Goal: Task Accomplishment & Management: Use online tool/utility

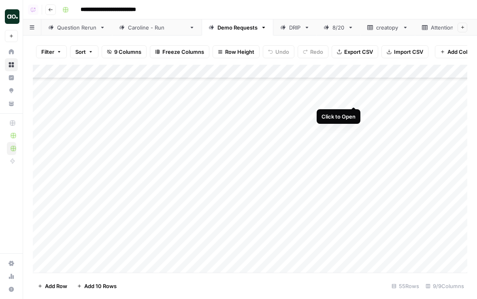
click at [352, 99] on div "Add Column" at bounding box center [250, 169] width 434 height 208
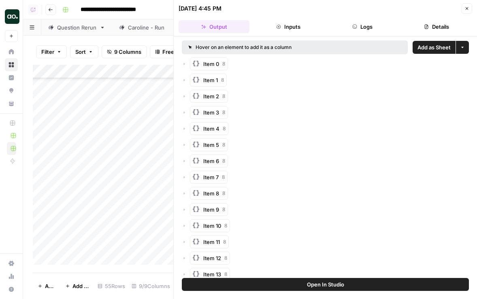
click at [438, 48] on span "Add as Sheet" at bounding box center [433, 47] width 33 height 8
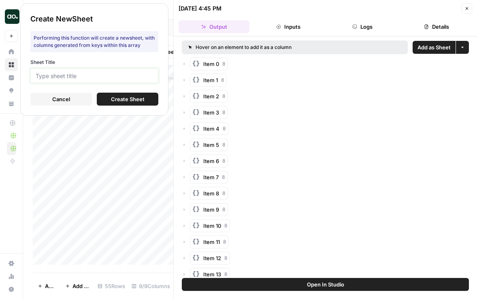
click at [133, 73] on input "Sheet Title" at bounding box center [94, 75] width 117 height 7
type input "buff"
click at [146, 93] on button "Create Sheet" at bounding box center [127, 99] width 61 height 13
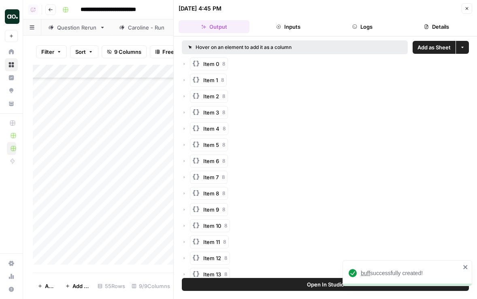
click at [366, 272] on span "buff" at bounding box center [364, 273] width 9 height 6
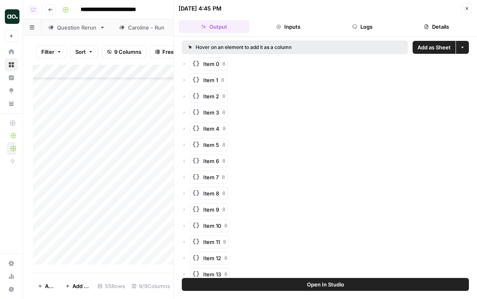
click at [466, 10] on icon "button" at bounding box center [466, 8] width 5 height 5
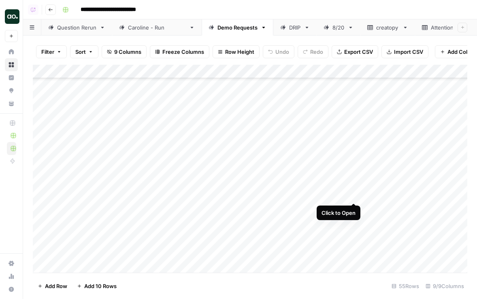
click at [353, 194] on div "Add Column" at bounding box center [250, 169] width 434 height 208
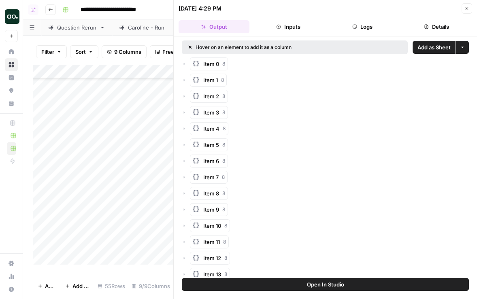
click at [443, 48] on span "Add as Sheet" at bounding box center [433, 47] width 33 height 8
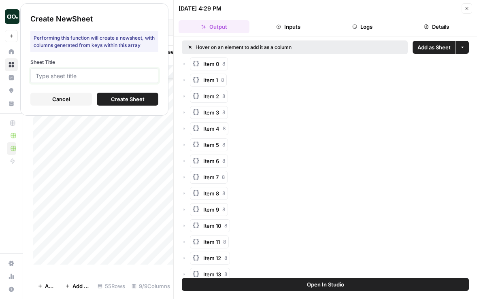
click at [140, 75] on input "Sheet Title" at bounding box center [94, 75] width 117 height 7
type input "rula"
click at [114, 98] on span "Create Sheet" at bounding box center [128, 99] width 34 height 8
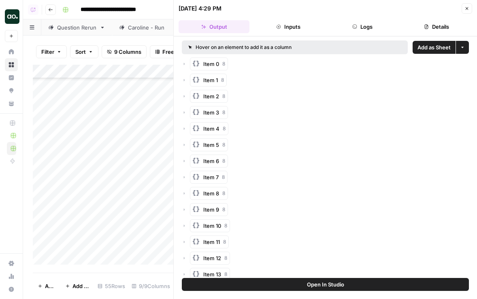
click at [465, 9] on icon "button" at bounding box center [466, 8] width 5 height 5
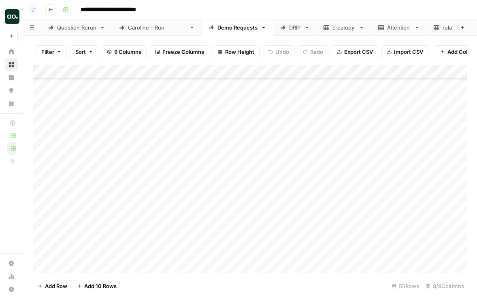
click at [442, 28] on div "rula" at bounding box center [446, 27] width 9 height 8
drag, startPoint x: 176, startPoint y: 69, endPoint x: 209, endPoint y: 68, distance: 32.4
click at [209, 68] on div "Add Column" at bounding box center [250, 169] width 434 height 208
click at [158, 69] on div "Add Column" at bounding box center [250, 169] width 434 height 208
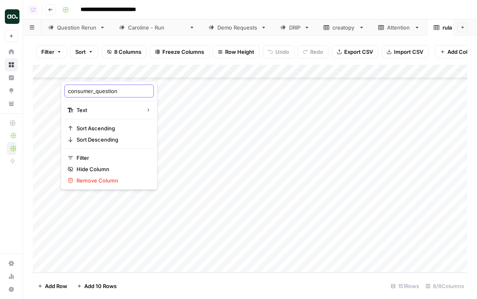
drag, startPoint x: 95, startPoint y: 91, endPoint x: 69, endPoint y: 95, distance: 26.6
click at [69, 95] on div "consumer_question" at bounding box center [108, 91] width 89 height 13
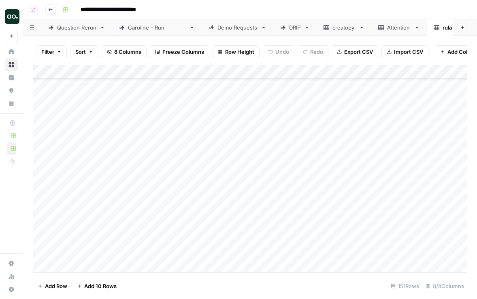
drag, startPoint x: 67, startPoint y: 93, endPoint x: 89, endPoint y: 93, distance: 21.4
click at [91, 72] on div "Add Column" at bounding box center [250, 169] width 434 height 208
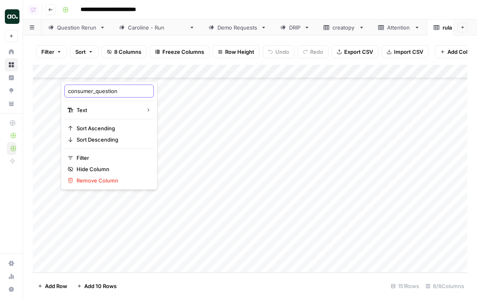
drag, startPoint x: 68, startPoint y: 91, endPoint x: 95, endPoint y: 91, distance: 27.9
click at [95, 91] on input "consumer_question" at bounding box center [109, 91] width 82 height 8
type input "question"
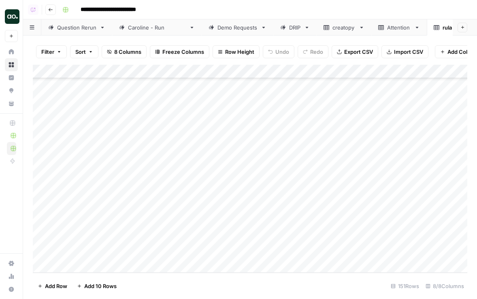
click at [361, 49] on span "Export CSV" at bounding box center [358, 52] width 29 height 8
click at [455, 30] on icon "button" at bounding box center [458, 28] width 6 height 6
click at [421, 72] on span "Delete Sheet" at bounding box center [408, 72] width 39 height 8
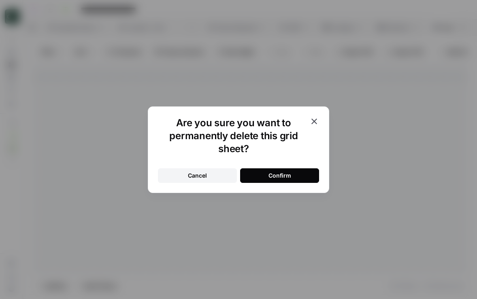
click at [276, 180] on button "Confirm" at bounding box center [279, 175] width 79 height 15
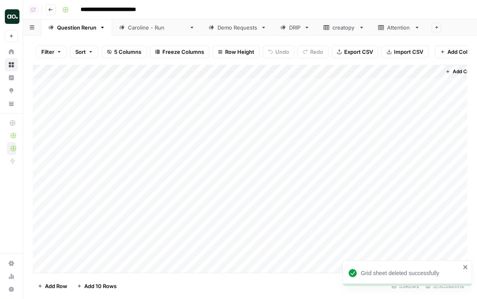
click at [217, 26] on div "Demo Requests" at bounding box center [237, 27] width 40 height 8
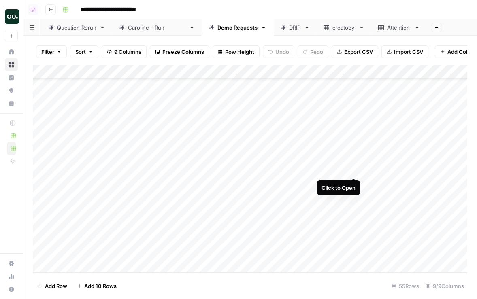
click at [352, 169] on div "Add Column" at bounding box center [250, 169] width 434 height 208
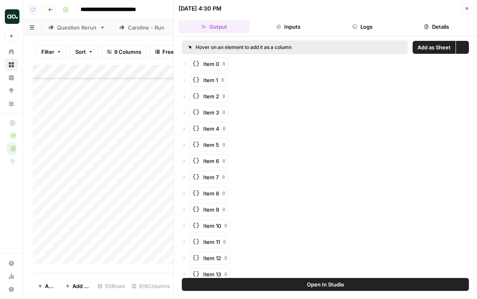
click at [435, 46] on span "Add as Sheet" at bounding box center [433, 47] width 33 height 8
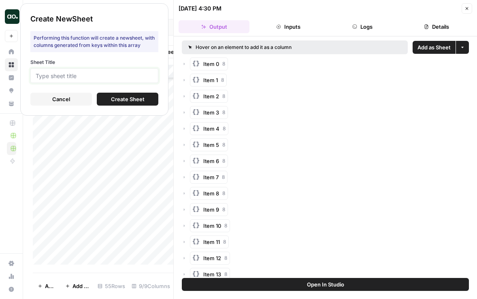
click at [143, 74] on input "Sheet Title" at bounding box center [94, 75] width 117 height 7
type input "pe"
click at [147, 100] on button "Create Sheet" at bounding box center [127, 99] width 61 height 13
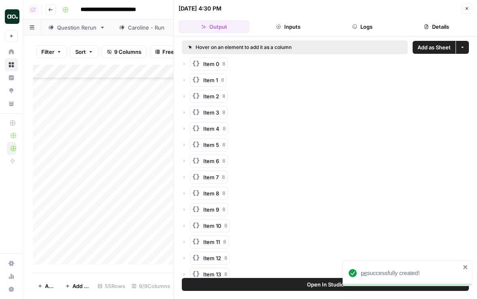
click at [363, 274] on span "pe" at bounding box center [363, 273] width 6 height 6
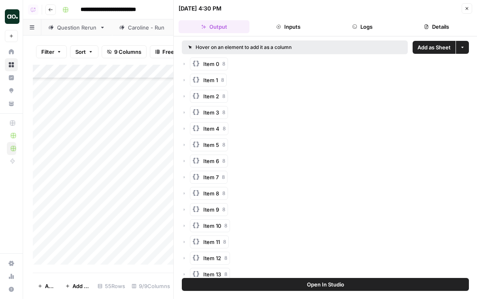
click at [464, 8] on icon "button" at bounding box center [466, 8] width 5 height 5
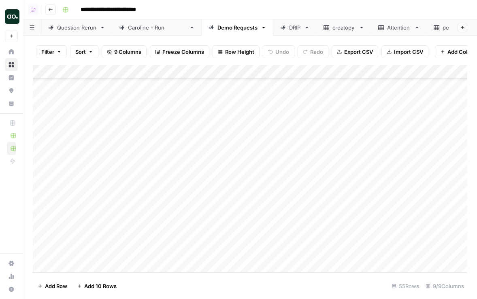
click at [98, 182] on div "Add Column" at bounding box center [250, 169] width 434 height 208
click at [125, 190] on div "Add Column" at bounding box center [250, 169] width 434 height 208
click at [124, 184] on div "Add Column" at bounding box center [250, 169] width 434 height 208
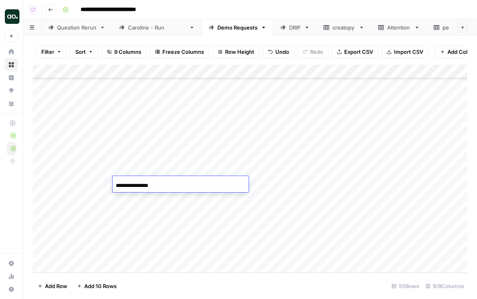
drag, startPoint x: 132, startPoint y: 185, endPoint x: 85, endPoint y: 180, distance: 48.1
click at [85, 180] on body "**********" at bounding box center [238, 149] width 477 height 299
type input "*********"
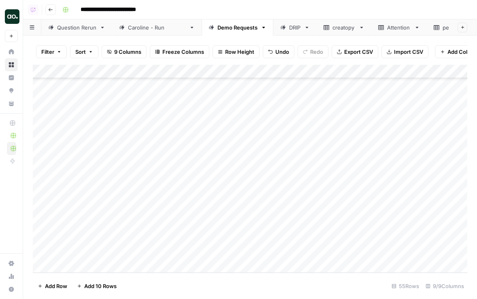
click at [308, 184] on div "Add Column" at bounding box center [250, 169] width 434 height 208
click at [142, 25] on div "Caroline - Run" at bounding box center [157, 27] width 58 height 8
click at [391, 220] on div "Add Column" at bounding box center [250, 167] width 434 height 205
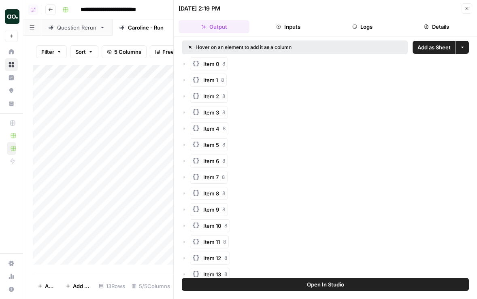
click at [436, 48] on span "Add as Sheet" at bounding box center [433, 47] width 33 height 8
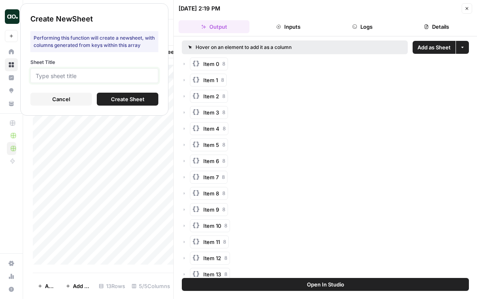
click at [138, 77] on input "Sheet Title" at bounding box center [94, 75] width 117 height 7
type input "cgm"
click at [130, 100] on span "Create Sheet" at bounding box center [128, 99] width 34 height 8
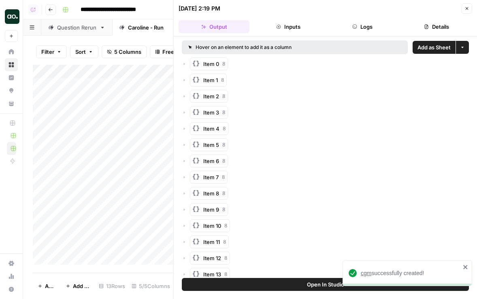
click at [365, 273] on span "cgm" at bounding box center [365, 273] width 11 height 6
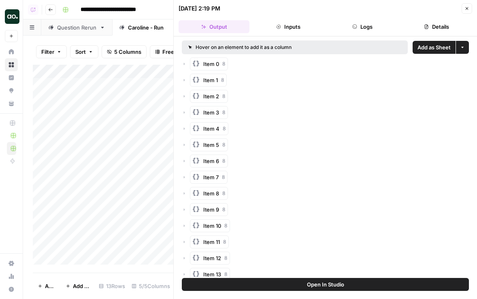
click at [468, 8] on icon "button" at bounding box center [466, 8] width 5 height 5
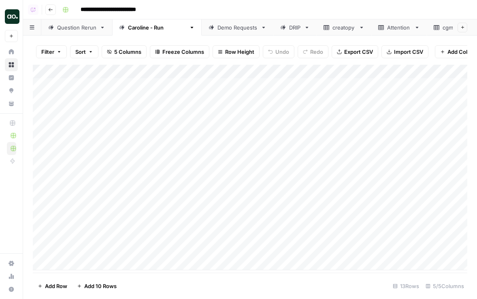
click at [442, 29] on div "cgm" at bounding box center [447, 27] width 11 height 8
click at [150, 28] on div "Caroline - Run" at bounding box center [157, 27] width 58 height 8
click at [392, 237] on div "Add Column" at bounding box center [250, 167] width 434 height 205
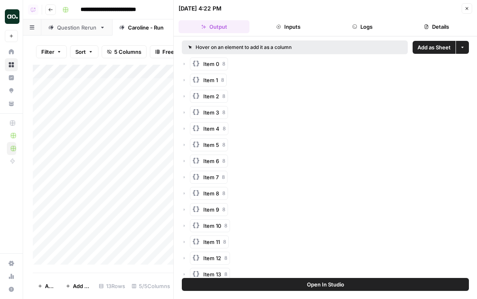
click at [439, 47] on span "Add as Sheet" at bounding box center [433, 47] width 33 height 8
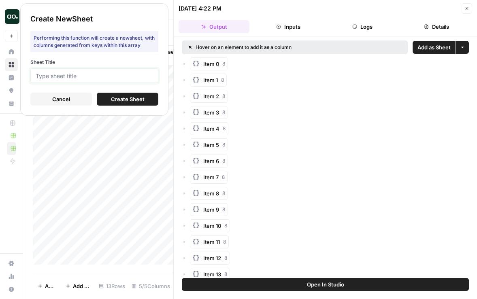
click at [144, 76] on input "Sheet Title" at bounding box center [94, 75] width 117 height 7
type input "z"
type input "xero"
click at [150, 96] on button "Create Sheet" at bounding box center [127, 99] width 61 height 13
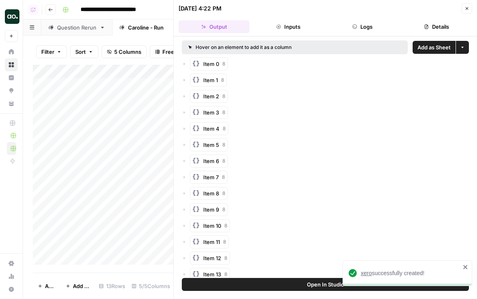
click at [368, 274] on span "xero" at bounding box center [365, 273] width 11 height 6
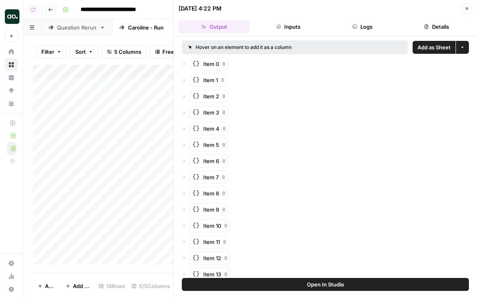
click at [466, 7] on icon "button" at bounding box center [466, 8] width 5 height 5
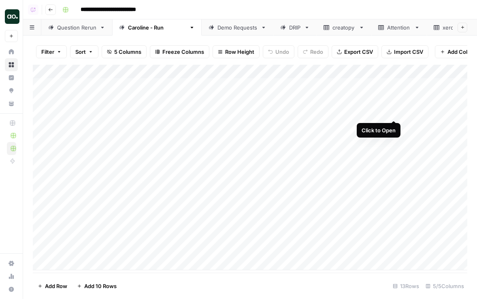
click at [394, 111] on div "Add Column" at bounding box center [250, 167] width 434 height 205
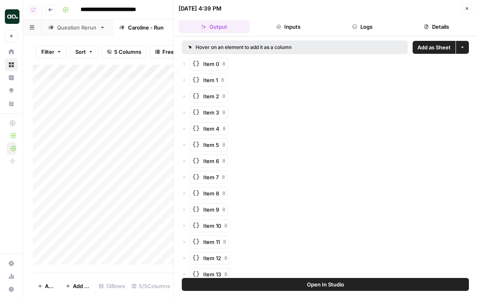
click at [435, 44] on span "Add as Sheet" at bounding box center [433, 47] width 33 height 8
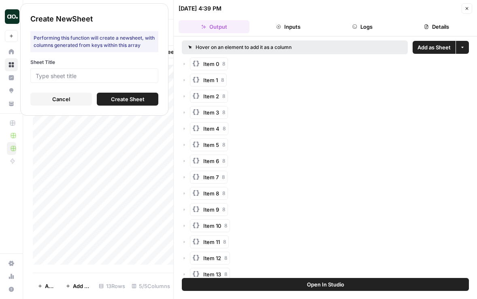
click at [133, 69] on div at bounding box center [94, 75] width 128 height 15
click at [133, 75] on input "Sheet Title" at bounding box center [94, 75] width 117 height 7
type input "oasis"
click at [146, 96] on button "Create Sheet" at bounding box center [127, 99] width 61 height 13
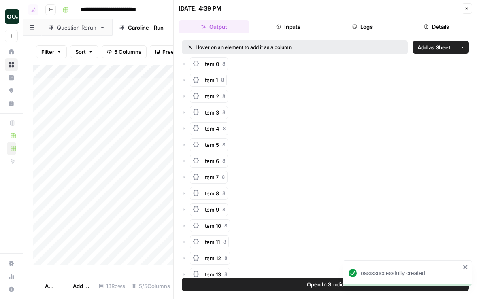
click at [369, 269] on div "oasis successfully created!" at bounding box center [410, 273] width 100 height 8
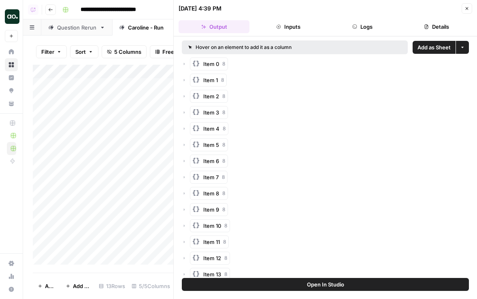
click at [468, 7] on icon "button" at bounding box center [466, 8] width 5 height 5
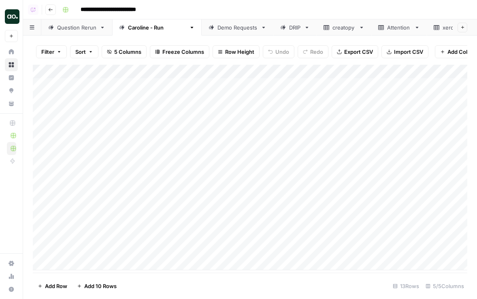
scroll to position [0, 39]
click at [437, 28] on icon at bounding box center [440, 27] width 6 height 5
drag, startPoint x: 177, startPoint y: 70, endPoint x: 273, endPoint y: 66, distance: 95.9
click at [273, 67] on div "Add Column" at bounding box center [250, 169] width 434 height 208
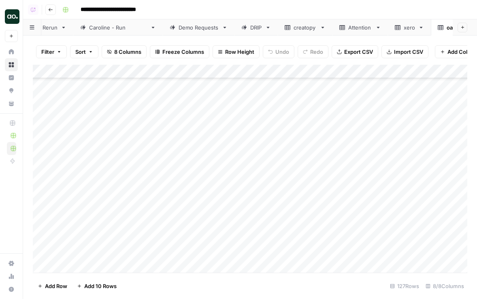
scroll to position [0, 0]
click at [183, 74] on div "Add Column" at bounding box center [250, 169] width 434 height 208
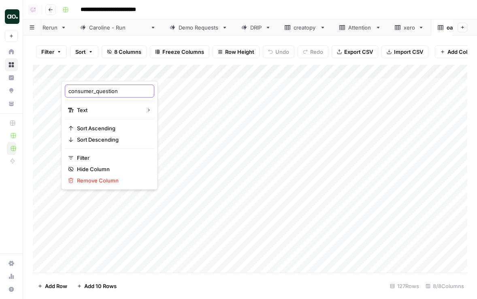
drag, startPoint x: 95, startPoint y: 93, endPoint x: 48, endPoint y: 90, distance: 47.9
click at [48, 90] on body "**********" at bounding box center [238, 149] width 477 height 299
drag, startPoint x: 69, startPoint y: 91, endPoint x: 95, endPoint y: 92, distance: 25.5
click at [95, 92] on input "consumer_question" at bounding box center [109, 91] width 82 height 8
type input "question"
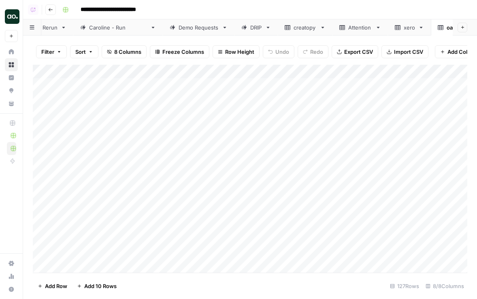
click at [360, 57] on button "Export CSV" at bounding box center [354, 51] width 47 height 13
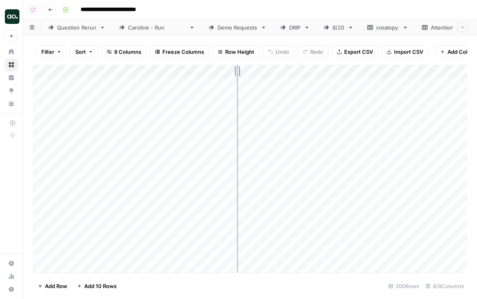
drag, startPoint x: 178, startPoint y: 69, endPoint x: 237, endPoint y: 67, distance: 59.1
click at [237, 68] on div "Add Column" at bounding box center [250, 169] width 434 height 208
click at [364, 51] on span "Export CSV" at bounding box center [358, 52] width 29 height 8
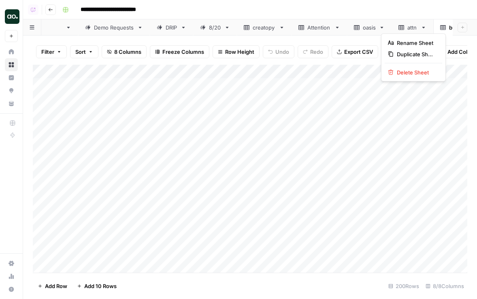
click at [462, 26] on icon "button" at bounding box center [465, 28] width 6 height 6
click at [429, 72] on span "Delete Sheet" at bounding box center [415, 72] width 39 height 8
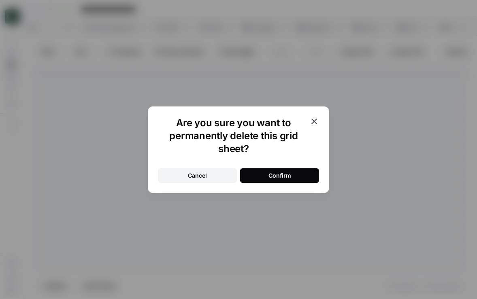
click at [283, 177] on div "Confirm" at bounding box center [279, 176] width 23 height 8
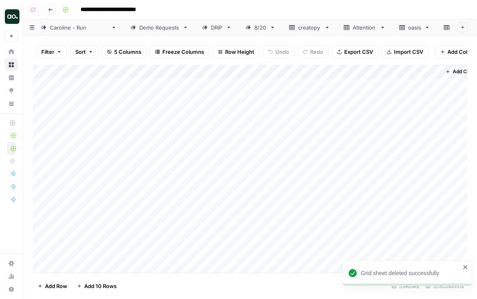
scroll to position [0, 81]
click at [464, 28] on icon at bounding box center [465, 28] width 3 height 2
click at [462, 26] on icon "button" at bounding box center [465, 28] width 6 height 6
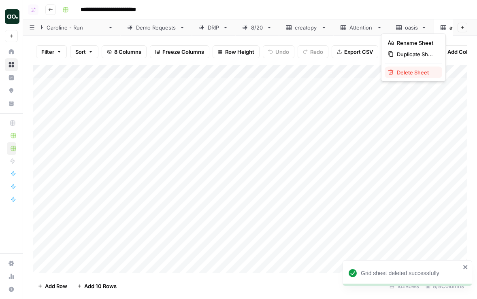
click at [426, 72] on span "Delete Sheet" at bounding box center [415, 72] width 39 height 8
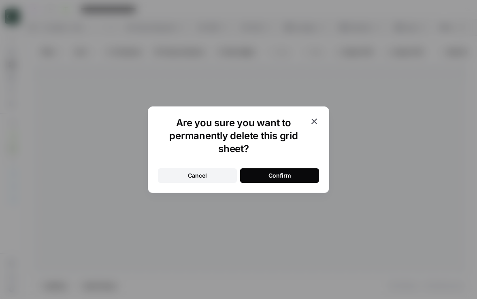
click at [272, 176] on div "Confirm" at bounding box center [279, 176] width 23 height 8
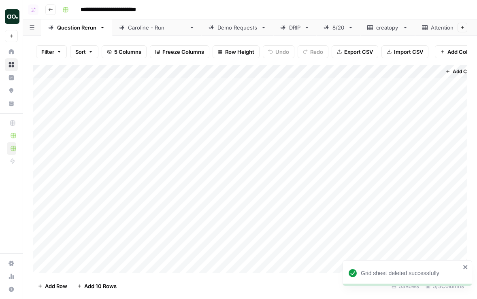
scroll to position [0, 40]
click at [464, 27] on icon at bounding box center [465, 28] width 3 height 2
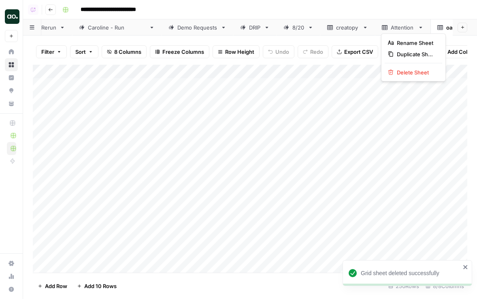
click at [462, 26] on icon "button" at bounding box center [465, 28] width 6 height 6
click at [421, 73] on span "Delete Sheet" at bounding box center [415, 72] width 39 height 8
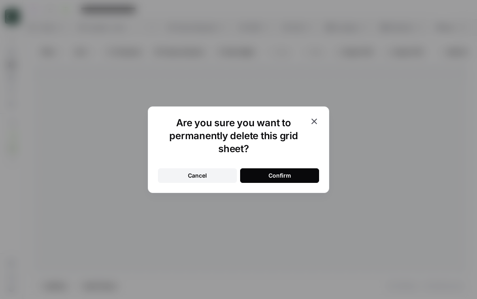
click at [298, 176] on button "Confirm" at bounding box center [279, 175] width 79 height 15
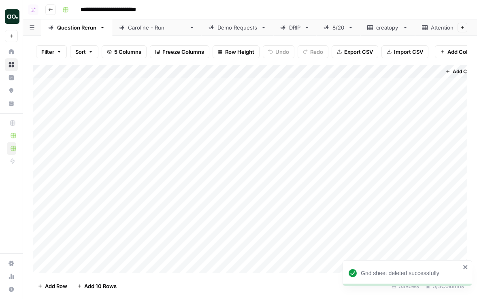
click at [347, 28] on icon at bounding box center [350, 28] width 6 height 6
click at [349, 28] on icon "button" at bounding box center [350, 28] width 3 height 2
click at [341, 74] on div "Delete Sheet" at bounding box center [358, 72] width 51 height 8
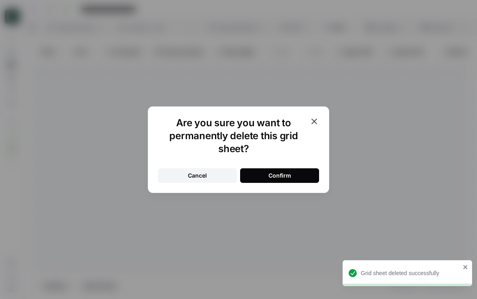
click at [288, 176] on div "Confirm" at bounding box center [279, 176] width 23 height 8
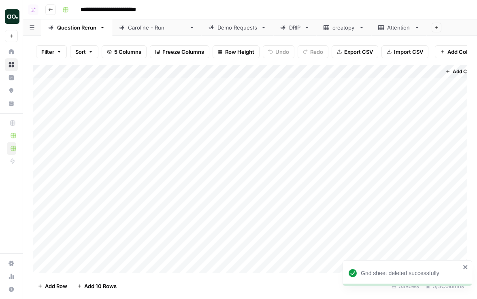
click at [217, 27] on div "Demo Requests" at bounding box center [237, 27] width 40 height 8
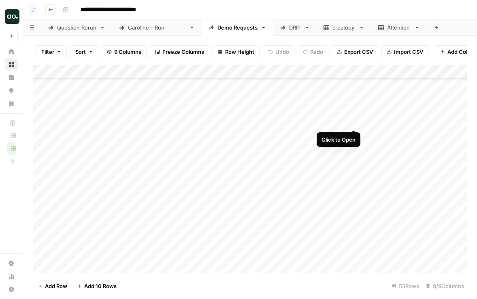
click at [352, 121] on div "Add Column" at bounding box center [250, 169] width 434 height 208
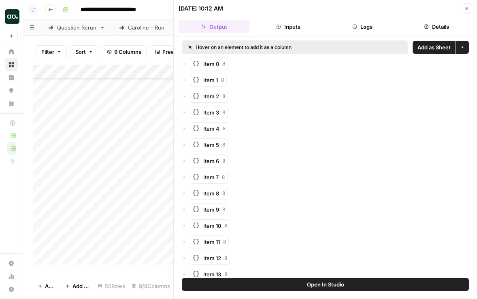
click at [436, 48] on span "Add as Sheet" at bounding box center [433, 47] width 33 height 8
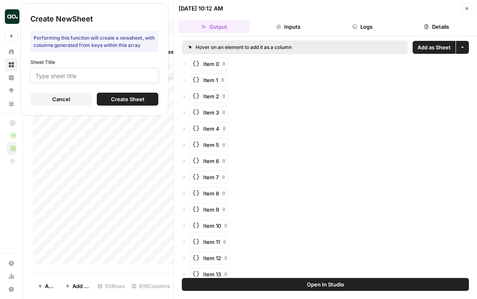
click at [150, 78] on input "Sheet Title" at bounding box center [94, 75] width 117 height 7
type input "attn"
click at [105, 100] on button "Create Sheet" at bounding box center [127, 99] width 61 height 13
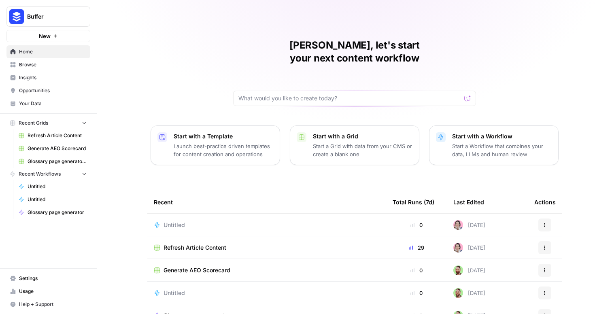
click at [63, 74] on span "Insights" at bounding box center [53, 77] width 68 height 7
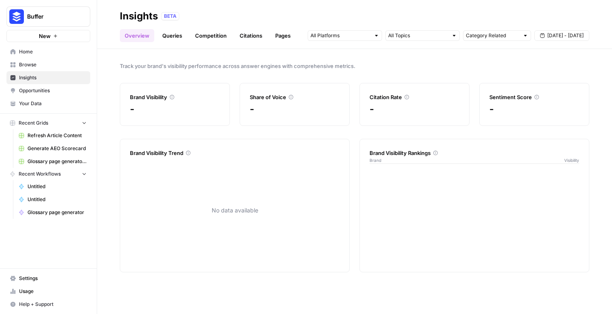
click at [181, 34] on link "Queries" at bounding box center [172, 35] width 30 height 13
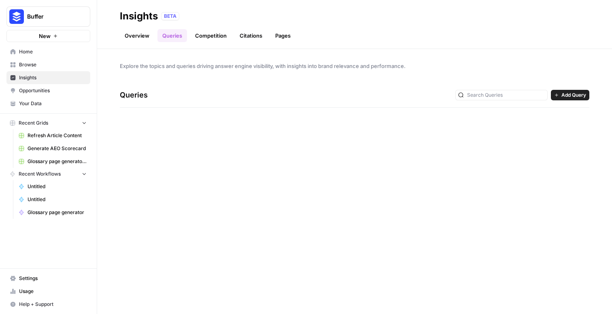
click at [222, 35] on link "Competition" at bounding box center [210, 35] width 41 height 13
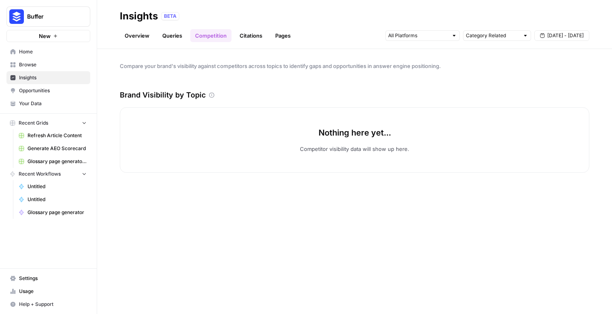
click at [249, 34] on link "Citations" at bounding box center [251, 35] width 32 height 13
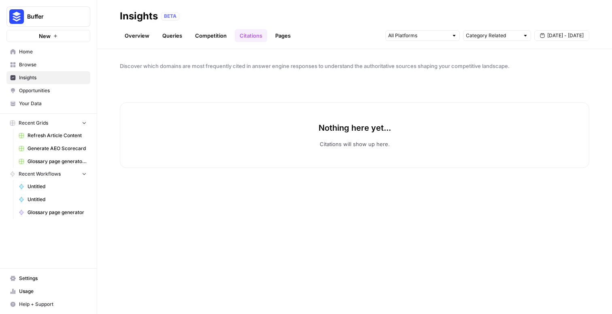
click at [273, 34] on link "Pages" at bounding box center [282, 35] width 25 height 13
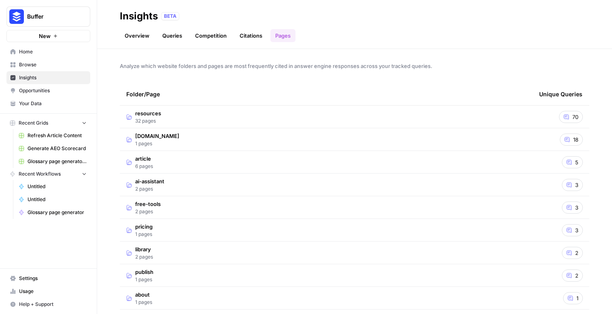
click at [144, 35] on link "Overview" at bounding box center [137, 35] width 34 height 13
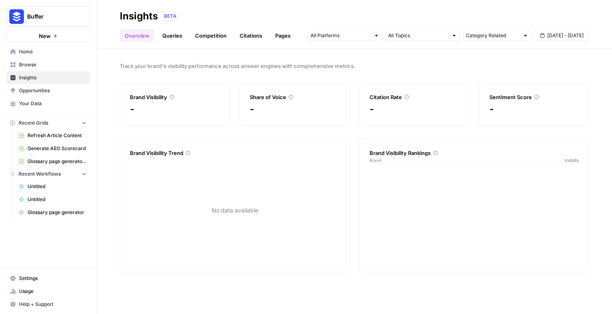
click at [51, 89] on span "Opportunities" at bounding box center [53, 90] width 68 height 7
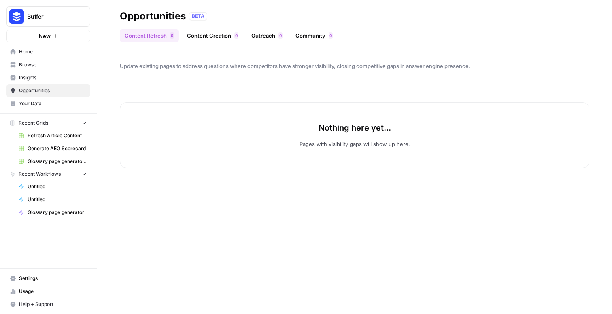
click at [192, 37] on link "Content Creation 0" at bounding box center [212, 35] width 61 height 13
click at [51, 74] on span "Insights" at bounding box center [53, 77] width 68 height 7
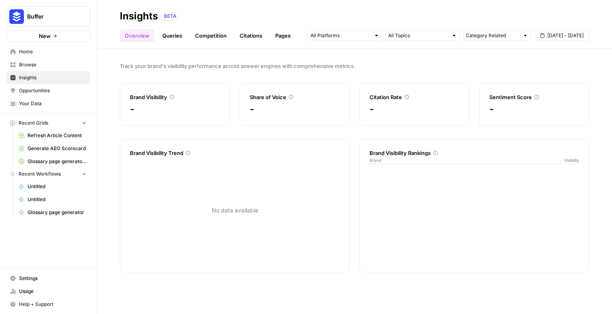
click at [58, 13] on span "Buffer" at bounding box center [51, 17] width 49 height 8
type input "atten"
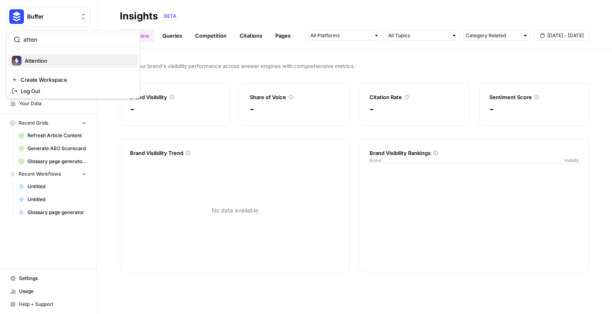
click at [65, 61] on span "Attention" at bounding box center [78, 61] width 107 height 8
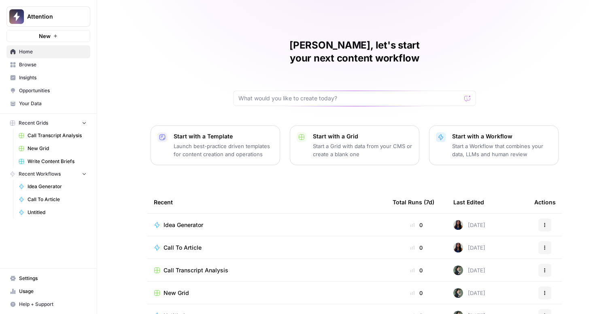
click at [59, 74] on span "Insights" at bounding box center [53, 77] width 68 height 7
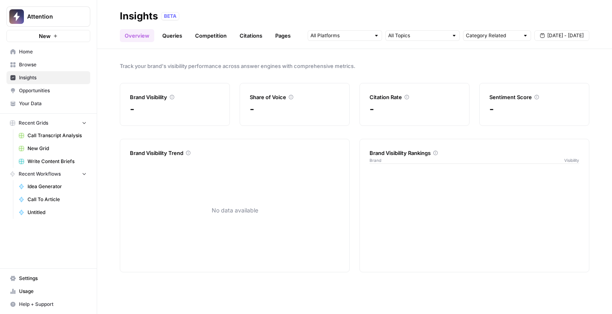
click at [170, 38] on link "Queries" at bounding box center [172, 35] width 30 height 13
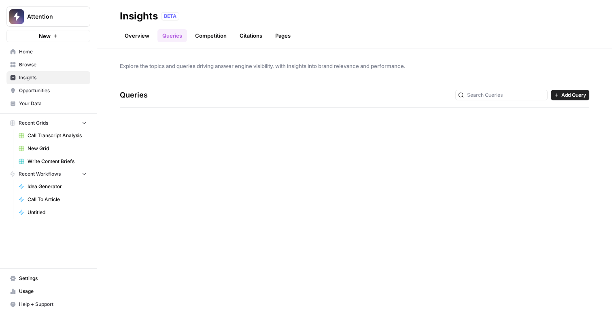
click at [219, 37] on link "Competition" at bounding box center [210, 35] width 41 height 13
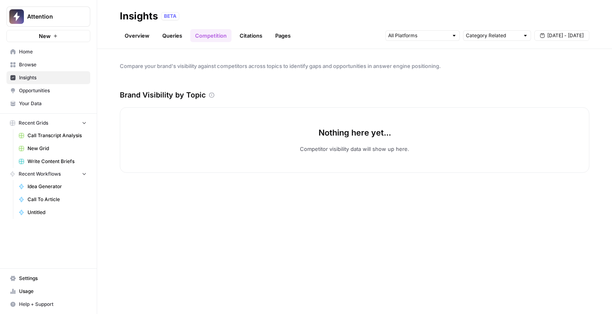
click at [252, 34] on link "Citations" at bounding box center [251, 35] width 32 height 13
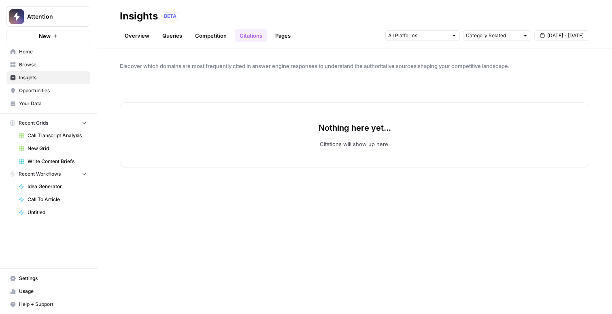
click at [281, 34] on link "Pages" at bounding box center [282, 35] width 25 height 13
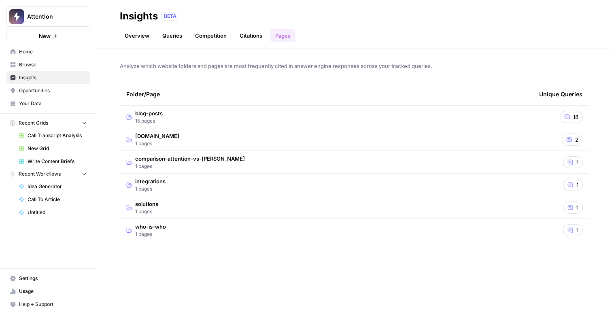
click at [145, 38] on link "Overview" at bounding box center [137, 35] width 34 height 13
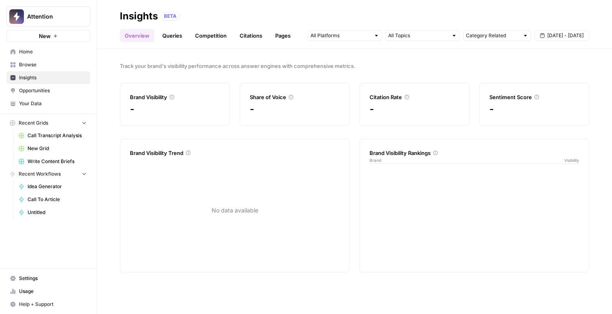
click at [61, 91] on span "Opportunities" at bounding box center [53, 90] width 68 height 7
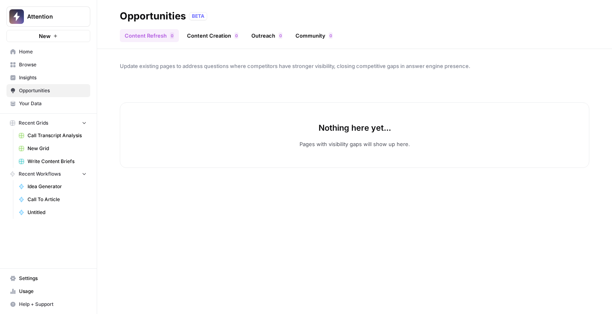
click at [193, 38] on link "Content Creation 0" at bounding box center [212, 35] width 61 height 13
click at [51, 78] on span "Insights" at bounding box center [53, 77] width 68 height 7
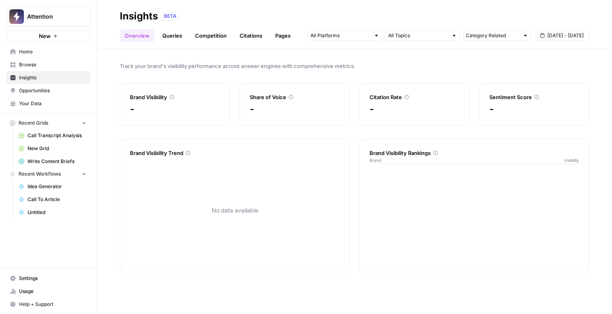
click at [163, 36] on link "Queries" at bounding box center [172, 35] width 30 height 13
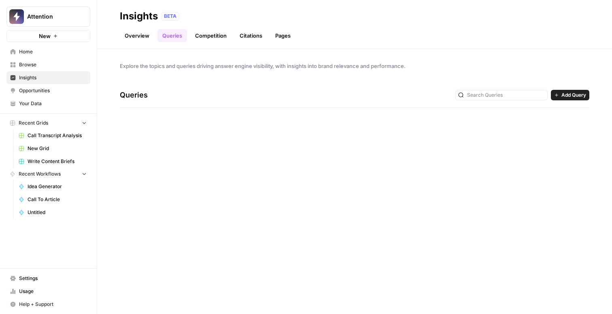
click at [65, 12] on button "Attention" at bounding box center [48, 16] width 84 height 20
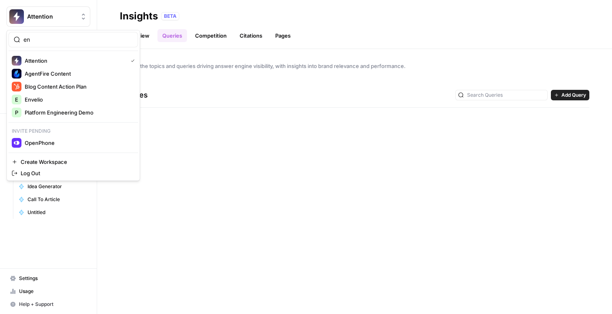
type input "en"
click at [70, 102] on span "Envelio" at bounding box center [78, 99] width 107 height 8
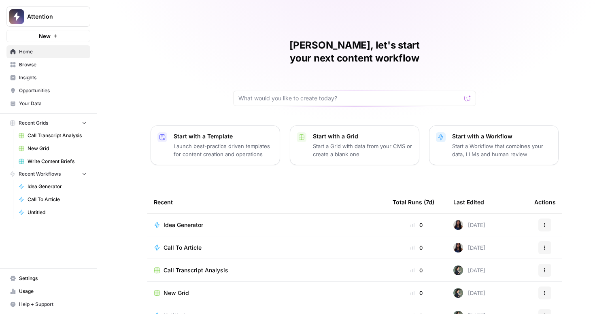
click at [62, 74] on span "Insights" at bounding box center [53, 77] width 68 height 7
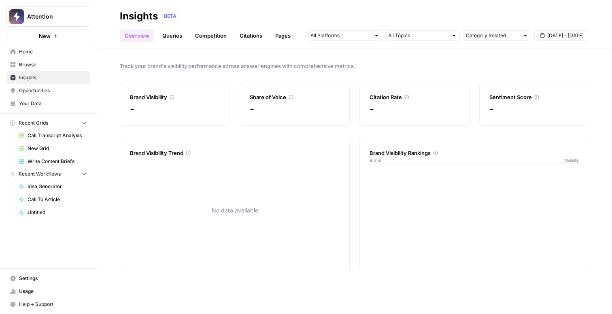
click at [63, 13] on span "Attention" at bounding box center [51, 17] width 49 height 8
type input "rula"
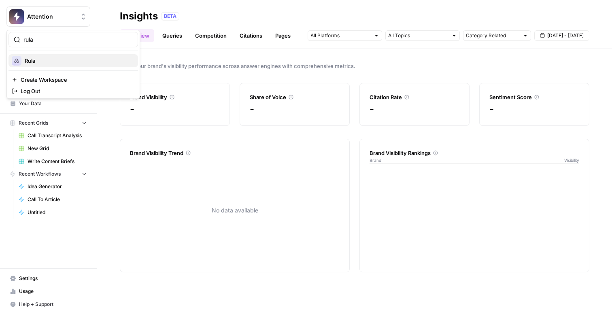
click at [66, 59] on span "Rula" at bounding box center [78, 61] width 107 height 8
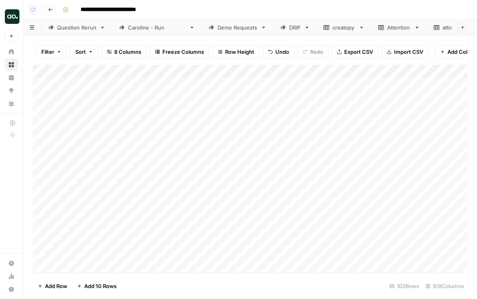
click at [435, 30] on link "attn" at bounding box center [447, 27] width 42 height 16
click at [457, 27] on icon "button" at bounding box center [458, 28] width 3 height 2
click at [420, 69] on span "Delete Sheet" at bounding box center [409, 72] width 39 height 8
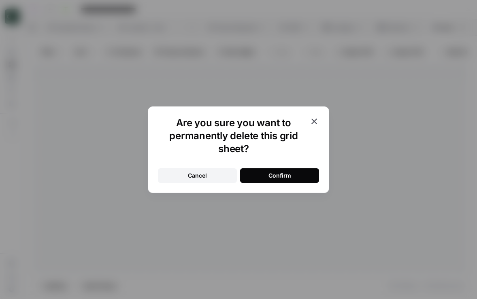
click at [278, 172] on div "Confirm" at bounding box center [279, 176] width 23 height 8
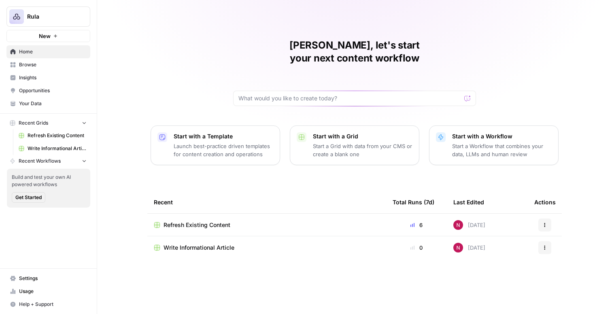
click at [65, 75] on span "Insights" at bounding box center [53, 77] width 68 height 7
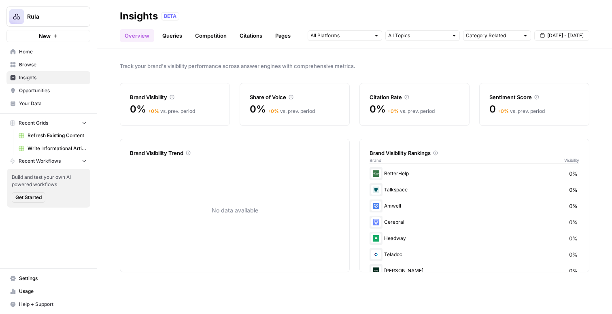
click at [179, 32] on link "Queries" at bounding box center [172, 35] width 30 height 13
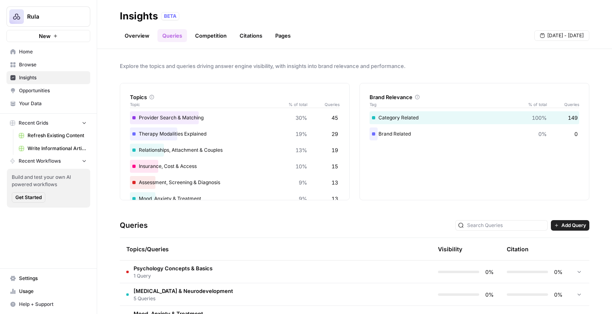
click at [51, 13] on span "Rula" at bounding box center [51, 17] width 49 height 8
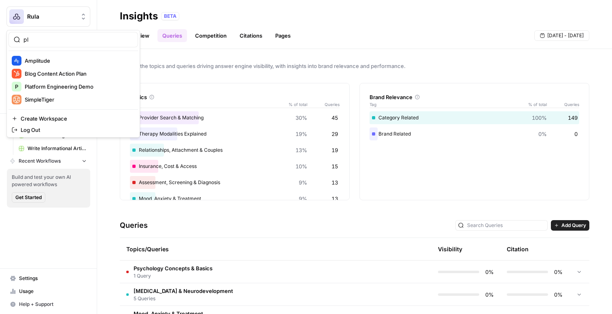
type input "pl"
click at [66, 83] on span "Platform Engineering Demo" at bounding box center [78, 87] width 107 height 8
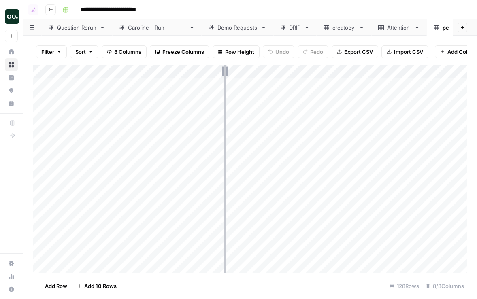
drag, startPoint x: 177, startPoint y: 70, endPoint x: 227, endPoint y: 67, distance: 50.2
click at [227, 67] on div "Add Column" at bounding box center [250, 169] width 434 height 208
drag, startPoint x: 227, startPoint y: 67, endPoint x: 234, endPoint y: 66, distance: 6.5
click at [234, 67] on div "Add Column" at bounding box center [250, 169] width 434 height 208
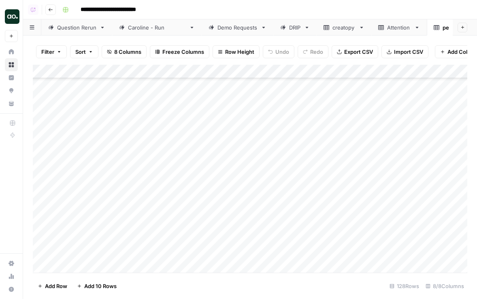
click at [165, 149] on div "Add Column" at bounding box center [250, 169] width 434 height 208
click at [142, 74] on div "Add Column" at bounding box center [250, 169] width 434 height 208
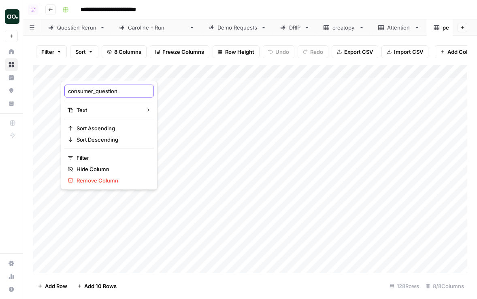
drag, startPoint x: 96, startPoint y: 92, endPoint x: 53, endPoint y: 90, distance: 42.9
click at [53, 90] on body "**********" at bounding box center [238, 149] width 477 height 299
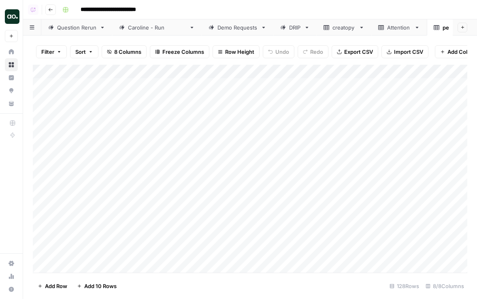
drag, startPoint x: 66, startPoint y: 92, endPoint x: 83, endPoint y: 91, distance: 17.4
click at [84, 75] on div "Add Column" at bounding box center [250, 169] width 434 height 208
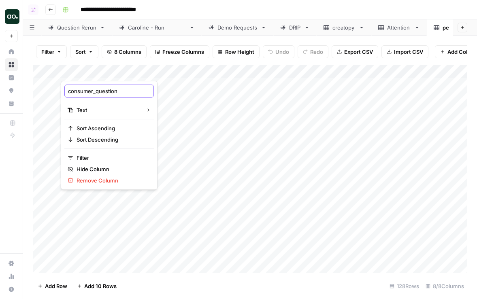
click at [89, 92] on input "consumer_question" at bounding box center [109, 91] width 82 height 8
drag, startPoint x: 95, startPoint y: 93, endPoint x: 66, endPoint y: 93, distance: 28.3
click at [66, 93] on div "consumer_question" at bounding box center [108, 91] width 89 height 13
type input "question"
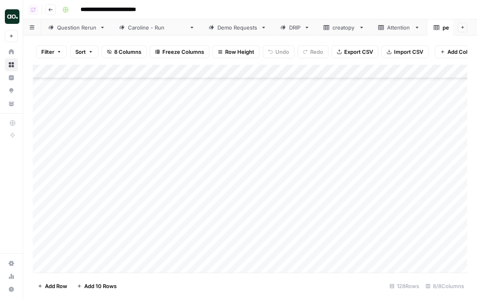
scroll to position [1579, 0]
click at [248, 241] on div "Add Column" at bounding box center [250, 169] width 434 height 208
click at [43, 238] on div "Add Column" at bounding box center [250, 169] width 434 height 208
click at [50, 282] on span "Delete 1 Row" at bounding box center [54, 286] width 32 height 8
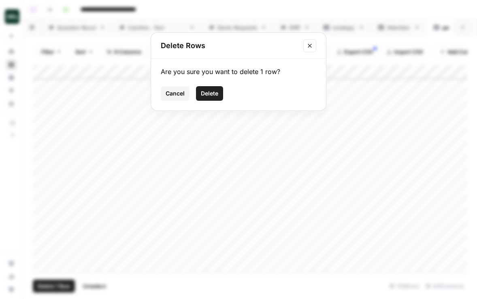
click at [207, 90] on span "Delete" at bounding box center [209, 93] width 17 height 8
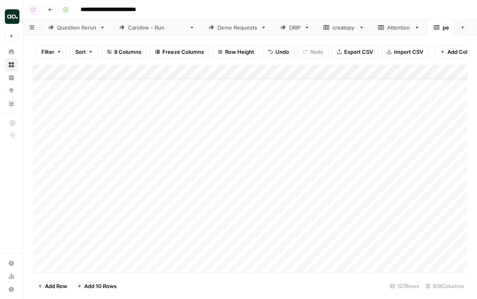
scroll to position [0, 1]
click at [365, 49] on span "Export CSV" at bounding box center [358, 52] width 29 height 8
click at [452, 28] on icon "button" at bounding box center [455, 28] width 6 height 6
click at [419, 68] on span "Delete Sheet" at bounding box center [405, 72] width 39 height 8
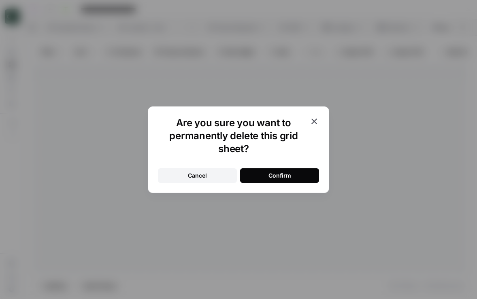
click at [295, 172] on button "Confirm" at bounding box center [279, 175] width 79 height 15
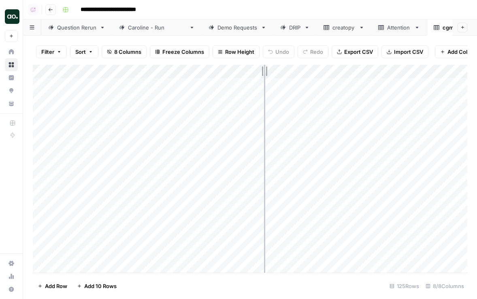
drag, startPoint x: 177, startPoint y: 70, endPoint x: 265, endPoint y: 70, distance: 87.8
click at [265, 70] on div "Add Column" at bounding box center [250, 169] width 434 height 208
click at [159, 68] on div "Add Column" at bounding box center [250, 169] width 434 height 208
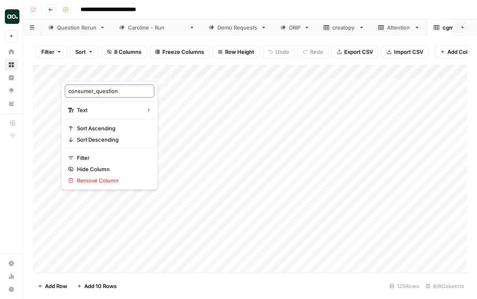
drag, startPoint x: 95, startPoint y: 89, endPoint x: 65, endPoint y: 90, distance: 29.5
click at [65, 90] on div "consumer_question" at bounding box center [109, 91] width 89 height 13
type input "=question"
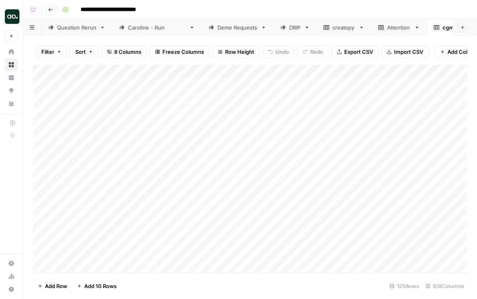
click at [100, 74] on div "Add Column" at bounding box center [250, 169] width 434 height 208
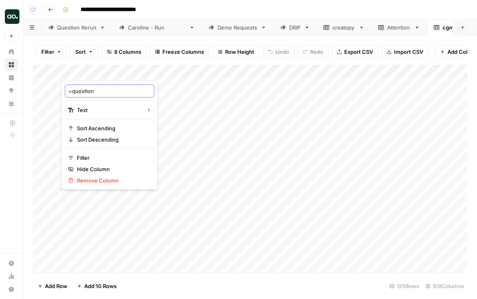
click at [71, 91] on input "=question" at bounding box center [109, 91] width 82 height 8
type input "question"
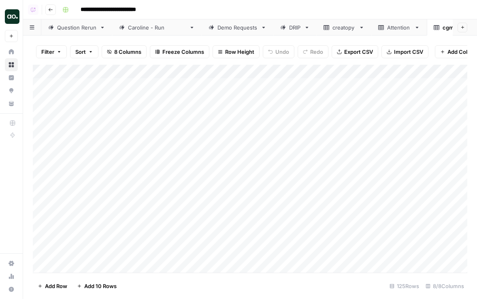
click at [344, 50] on span "Export CSV" at bounding box center [358, 52] width 29 height 8
click at [457, 28] on icon "button" at bounding box center [460, 28] width 6 height 6
click at [421, 74] on span "Delete Sheet" at bounding box center [410, 72] width 39 height 8
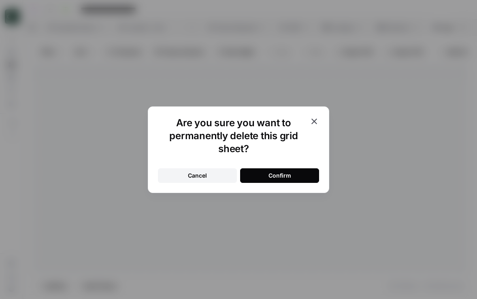
click at [291, 174] on button "Confirm" at bounding box center [279, 175] width 79 height 15
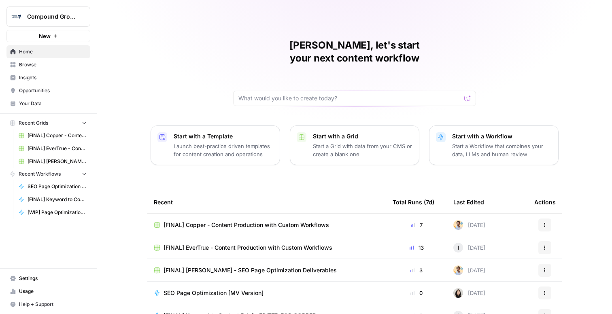
click at [63, 77] on span "Insights" at bounding box center [53, 77] width 68 height 7
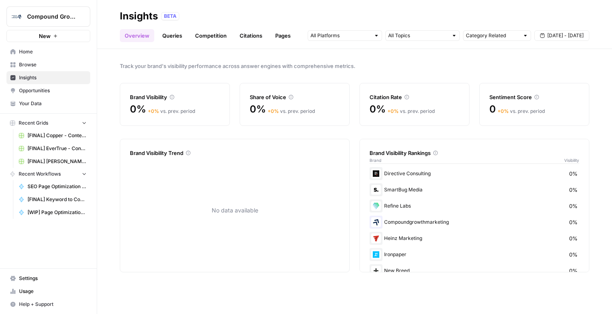
click at [162, 35] on link "Queries" at bounding box center [172, 35] width 30 height 13
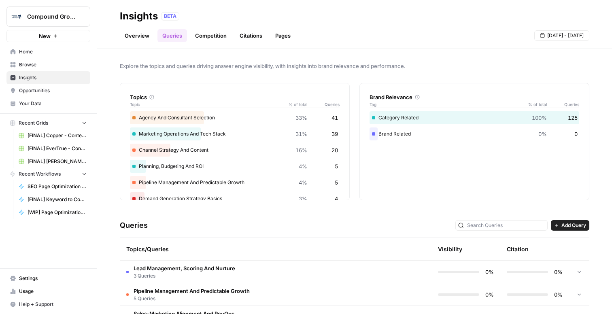
click at [205, 37] on link "Competition" at bounding box center [210, 35] width 41 height 13
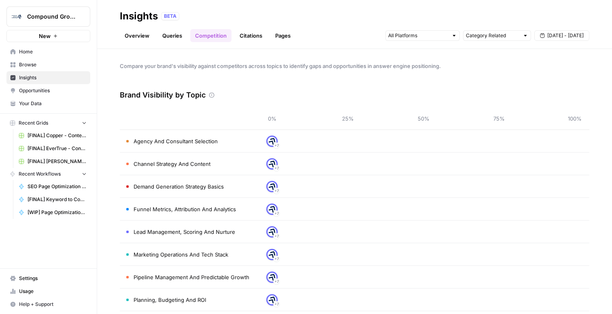
click at [66, 92] on span "Opportunities" at bounding box center [53, 90] width 68 height 7
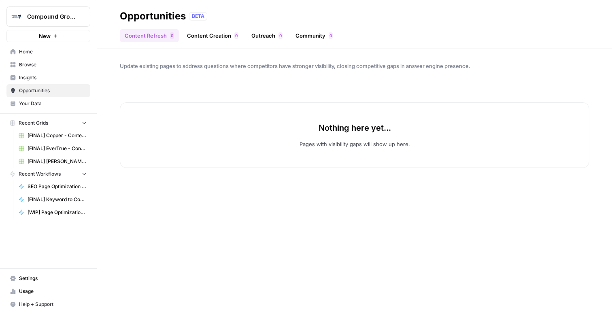
click at [74, 18] on span "Compound Growth" at bounding box center [51, 17] width 49 height 8
type input "xero"
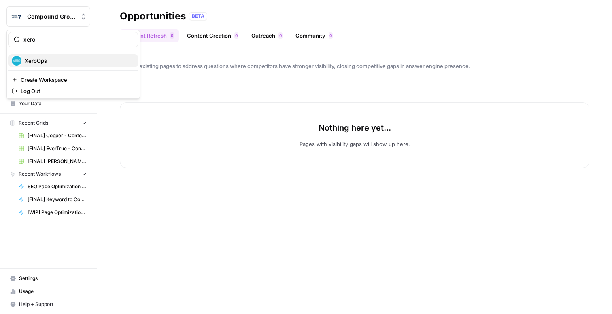
click at [68, 62] on span "XeroOps" at bounding box center [78, 61] width 107 height 8
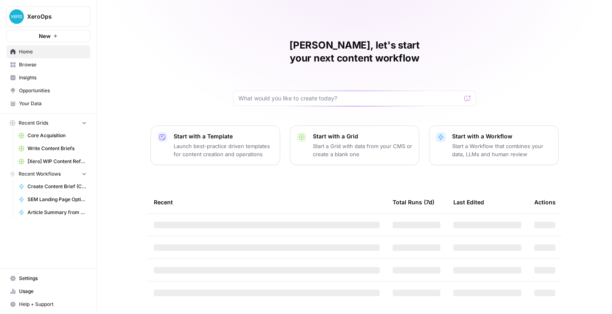
click at [63, 66] on span "Browse" at bounding box center [53, 64] width 68 height 7
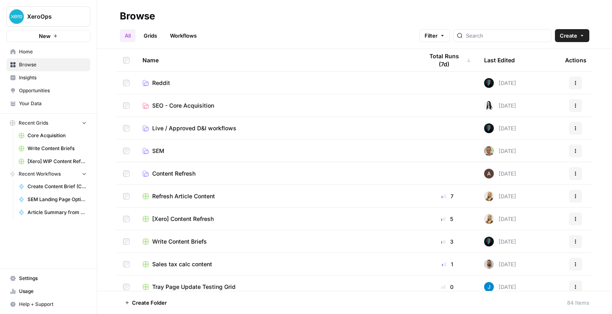
click at [57, 80] on span "Insights" at bounding box center [53, 77] width 68 height 7
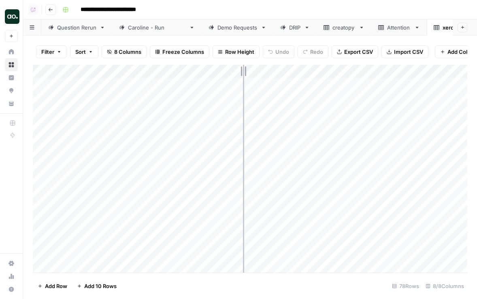
drag, startPoint x: 178, startPoint y: 72, endPoint x: 248, endPoint y: 71, distance: 70.4
click at [248, 72] on div "Add Column" at bounding box center [250, 169] width 434 height 208
click at [360, 45] on button "Export CSV" at bounding box center [354, 51] width 47 height 13
click at [148, 67] on div "Add Column" at bounding box center [250, 169] width 434 height 208
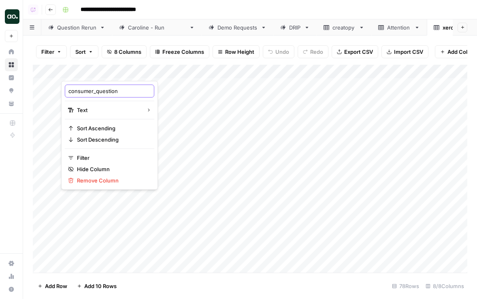
drag, startPoint x: 95, startPoint y: 89, endPoint x: 68, endPoint y: 93, distance: 27.7
click at [68, 93] on div "consumer_question" at bounding box center [109, 91] width 89 height 13
type input "question"
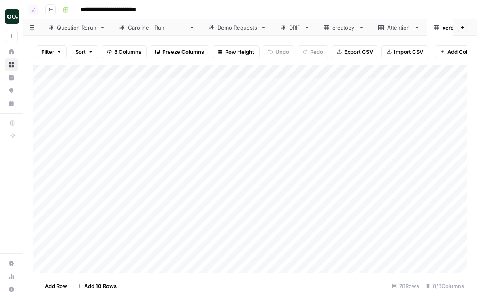
click at [367, 49] on span "Export CSV" at bounding box center [358, 52] width 29 height 8
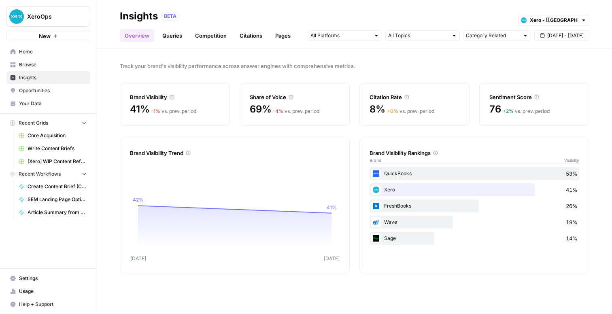
click at [176, 35] on link "Queries" at bounding box center [172, 35] width 30 height 13
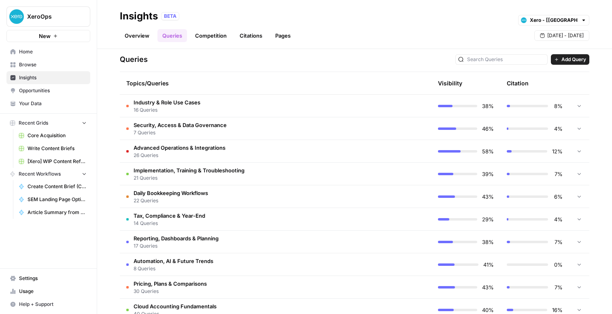
scroll to position [186, 0]
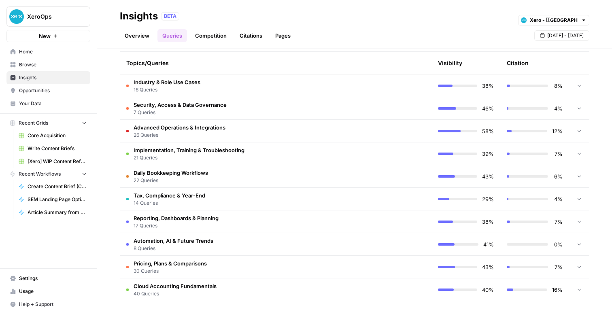
click at [61, 88] on span "Opportunities" at bounding box center [53, 90] width 68 height 7
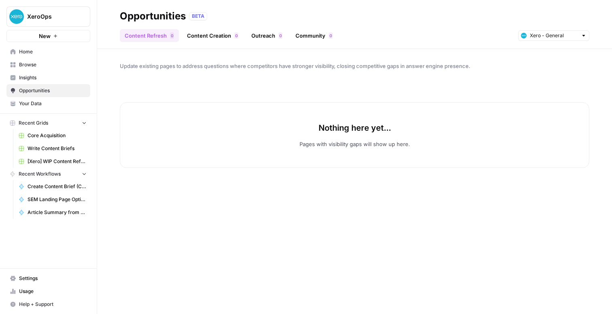
click at [36, 74] on span "Insights" at bounding box center [53, 77] width 68 height 7
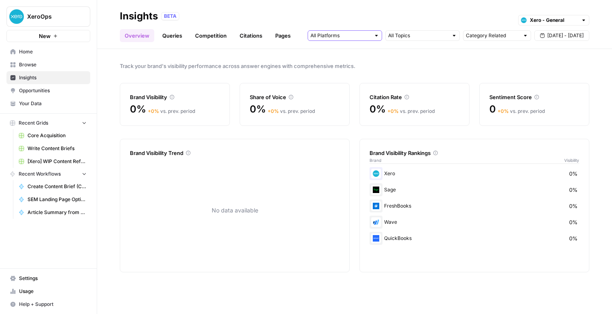
click at [345, 37] on input "text" at bounding box center [340, 36] width 60 height 8
click at [348, 18] on div "BETA Xero - General" at bounding box center [375, 16] width 428 height 11
click at [568, 18] on input "text" at bounding box center [554, 20] width 48 height 8
click at [566, 49] on span "Xero - [[GEOGRAPHIC_DATA]]" at bounding box center [556, 49] width 45 height 8
type input "Xero - [[GEOGRAPHIC_DATA]]"
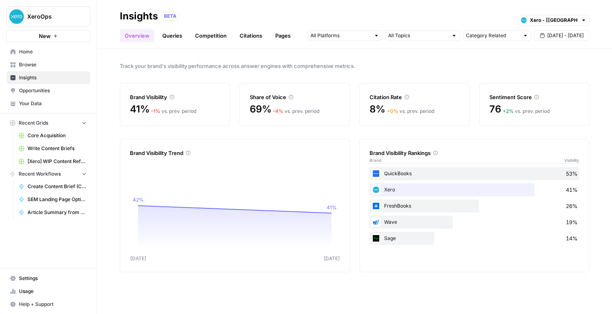
click at [50, 91] on span "Opportunities" at bounding box center [53, 90] width 68 height 7
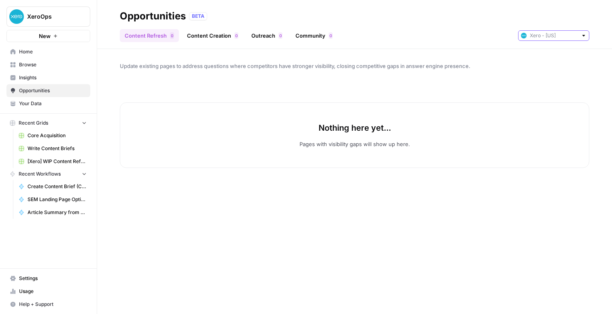
click at [540, 37] on input "text" at bounding box center [554, 36] width 48 height 8
click at [541, 51] on span "Xero - General" at bounding box center [556, 53] width 45 height 8
type input "Xero - General"
click at [538, 37] on input "text" at bounding box center [554, 36] width 48 height 8
click at [538, 56] on span "Xero - General" at bounding box center [553, 53] width 38 height 8
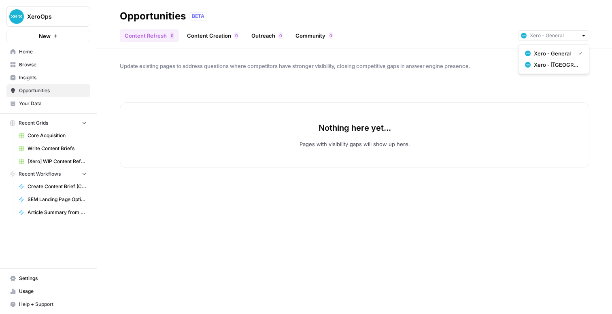
type input "Xero - General"
click at [532, 35] on input "text" at bounding box center [554, 36] width 48 height 8
click at [534, 61] on span "Xero - [US]" at bounding box center [556, 65] width 45 height 8
type input "Xero - [US]"
click at [57, 75] on span "Insights" at bounding box center [53, 77] width 68 height 7
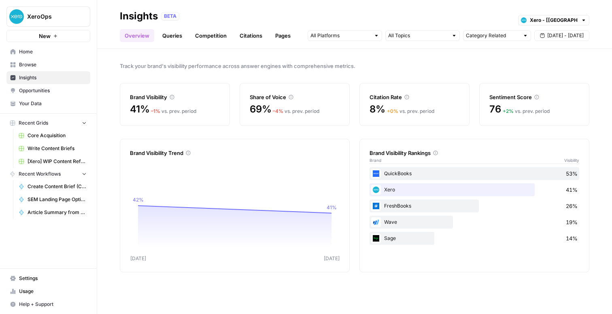
click at [42, 18] on span "XeroOps" at bounding box center [51, 17] width 49 height 8
type input "oasi"
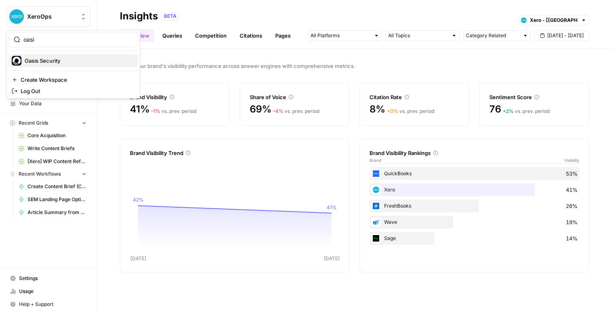
click at [42, 61] on span "Oasis Security" at bounding box center [78, 61] width 107 height 8
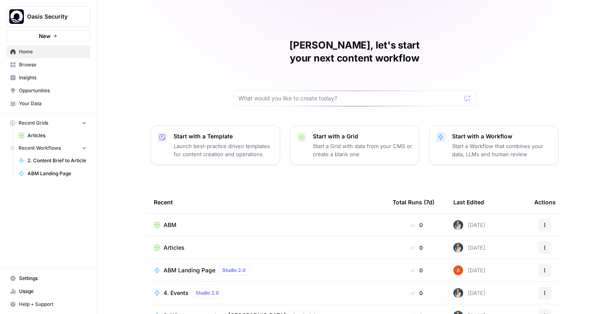
click at [42, 72] on link "Insights" at bounding box center [48, 77] width 84 height 13
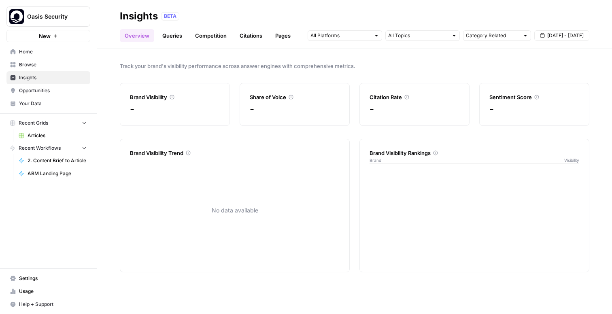
click at [186, 32] on ul "Overview Queries Competition Citations Pages" at bounding box center [208, 35] width 176 height 13
click at [176, 32] on link "Queries" at bounding box center [172, 35] width 30 height 13
